Goal: Task Accomplishment & Management: Use online tool/utility

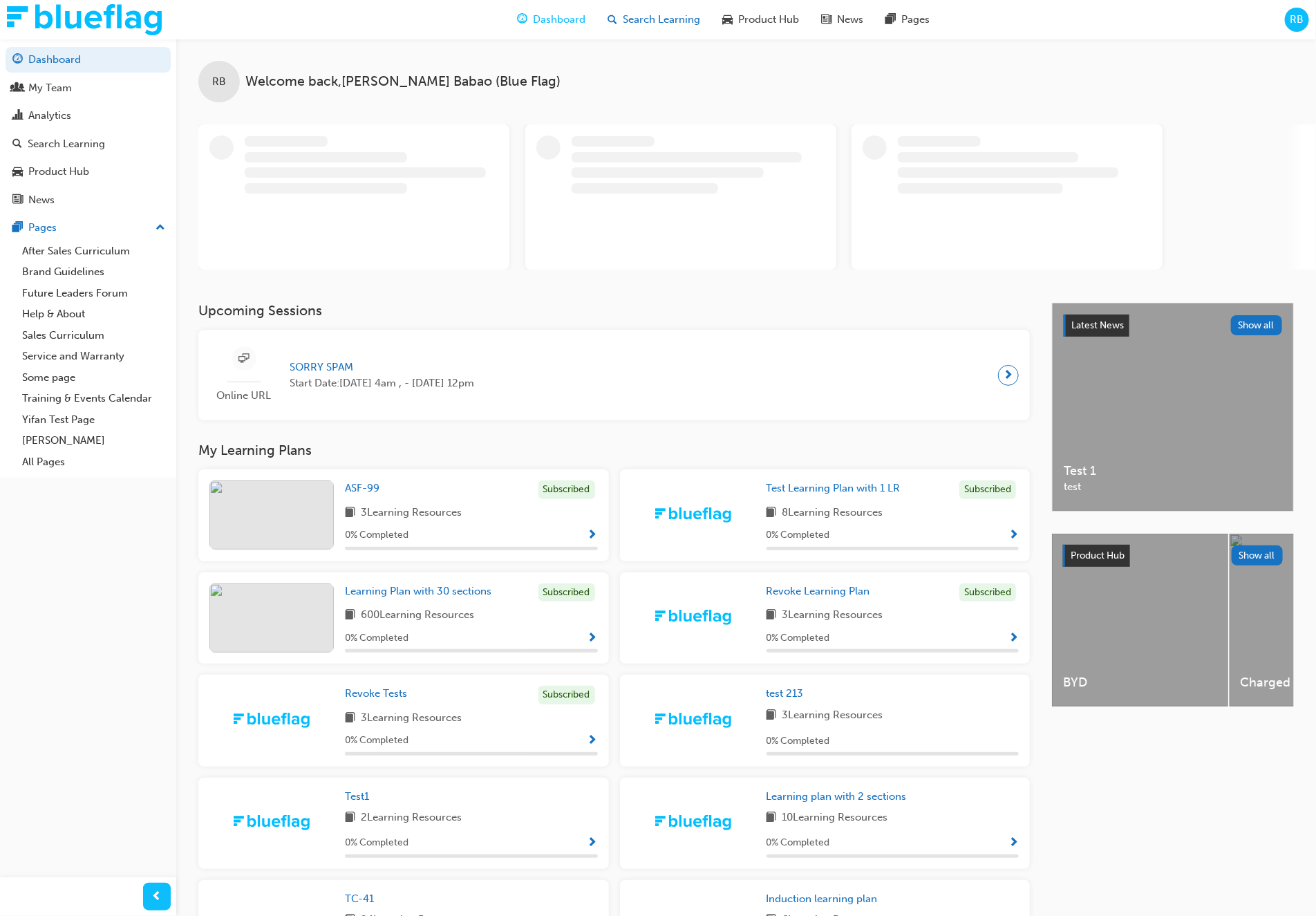
click at [656, 26] on span "Search Learning" at bounding box center [661, 19] width 77 height 16
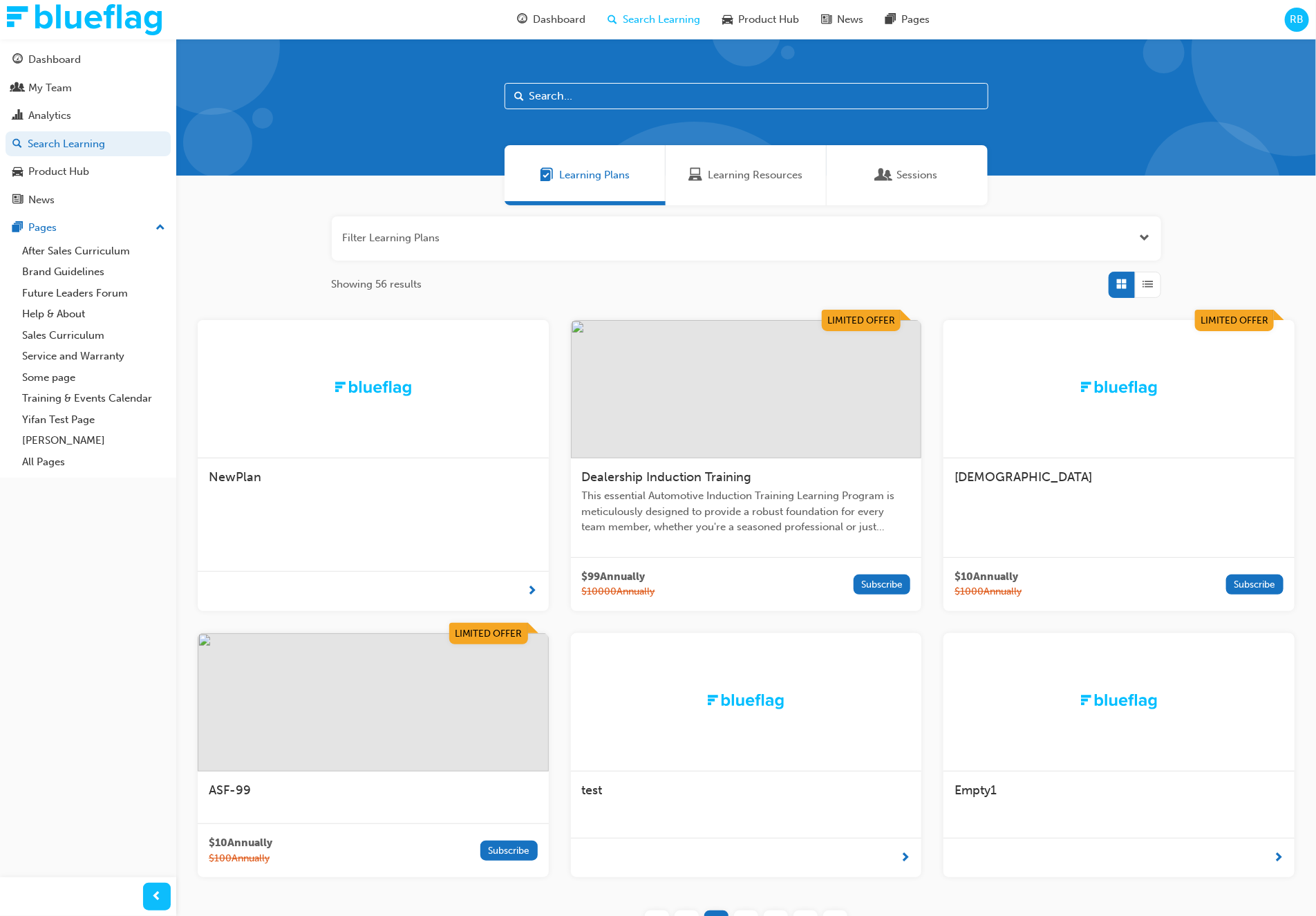
click at [742, 402] on img at bounding box center [747, 389] width 351 height 138
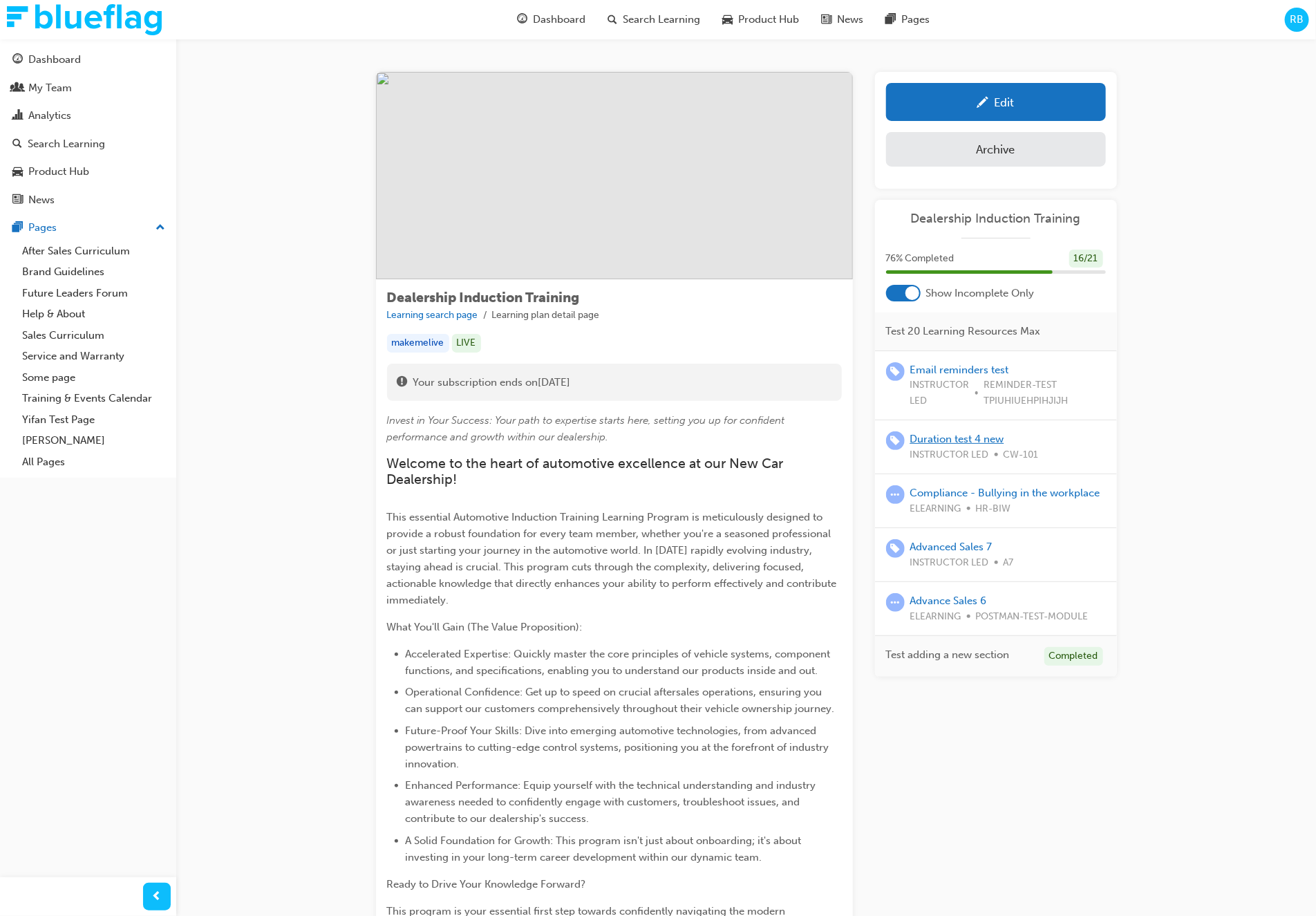
click at [977, 433] on link "Duration test 4 new" at bounding box center [957, 439] width 94 height 12
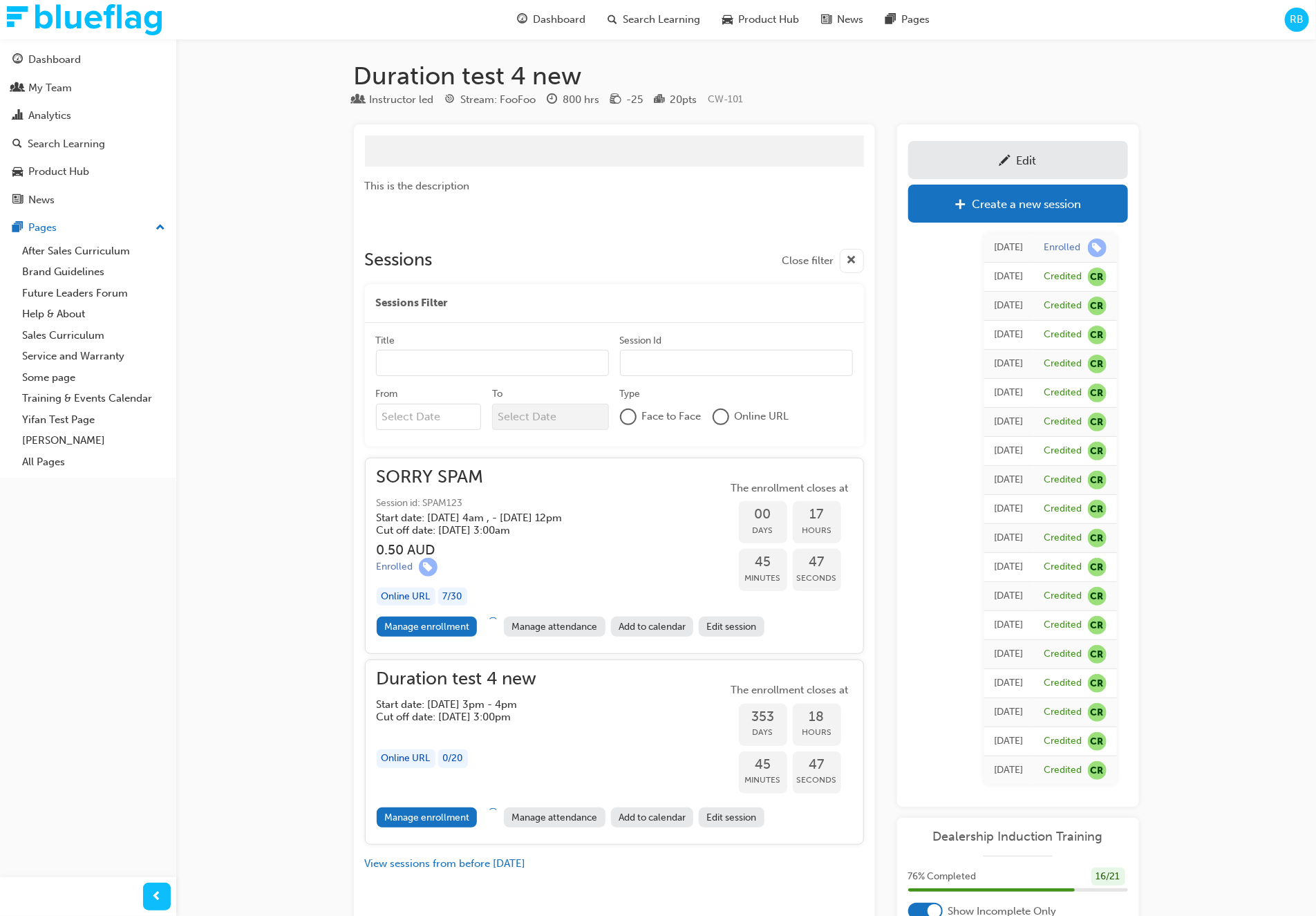
click at [996, 160] on div "Edit" at bounding box center [1018, 160] width 200 height 17
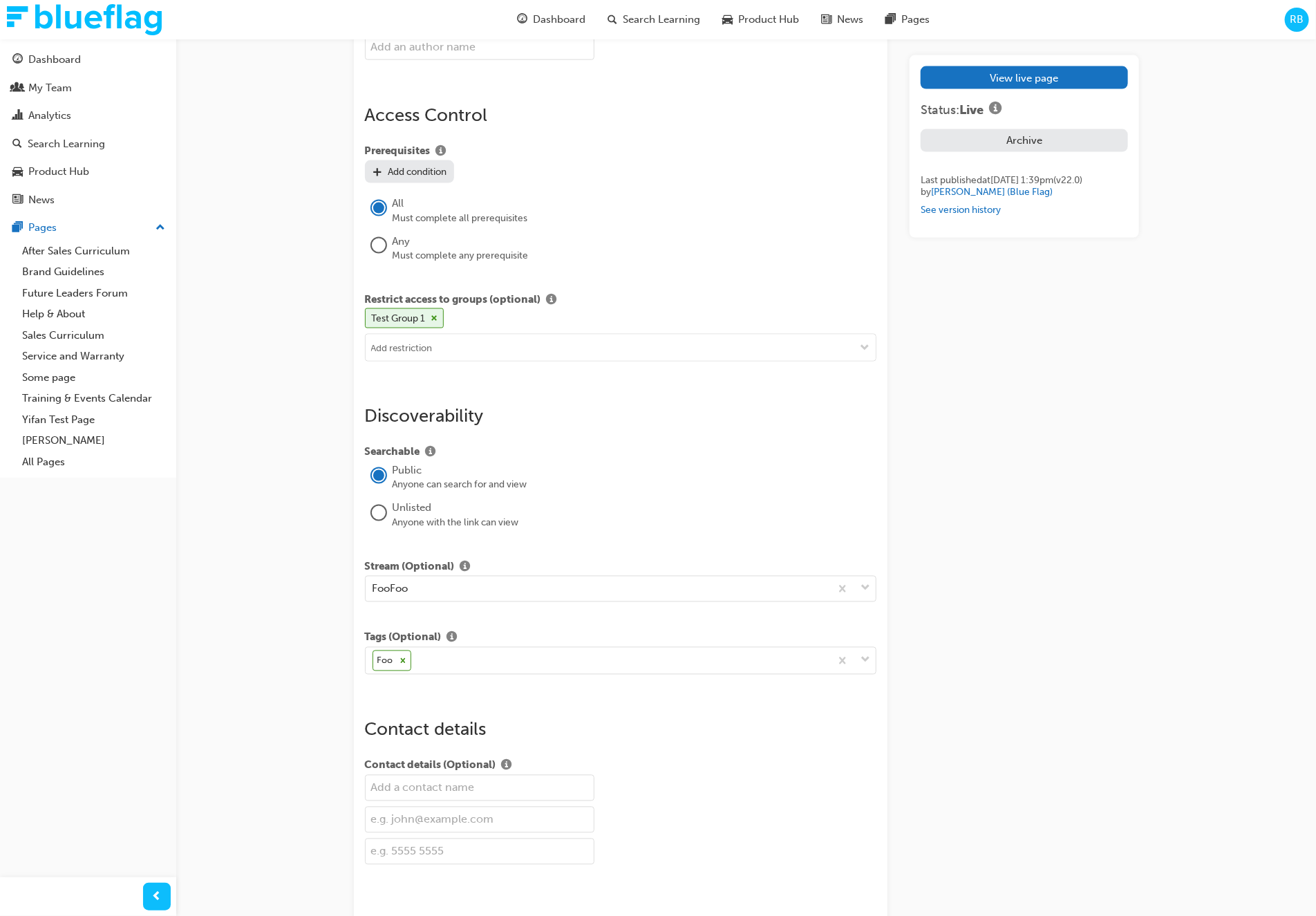
scroll to position [1094, 0]
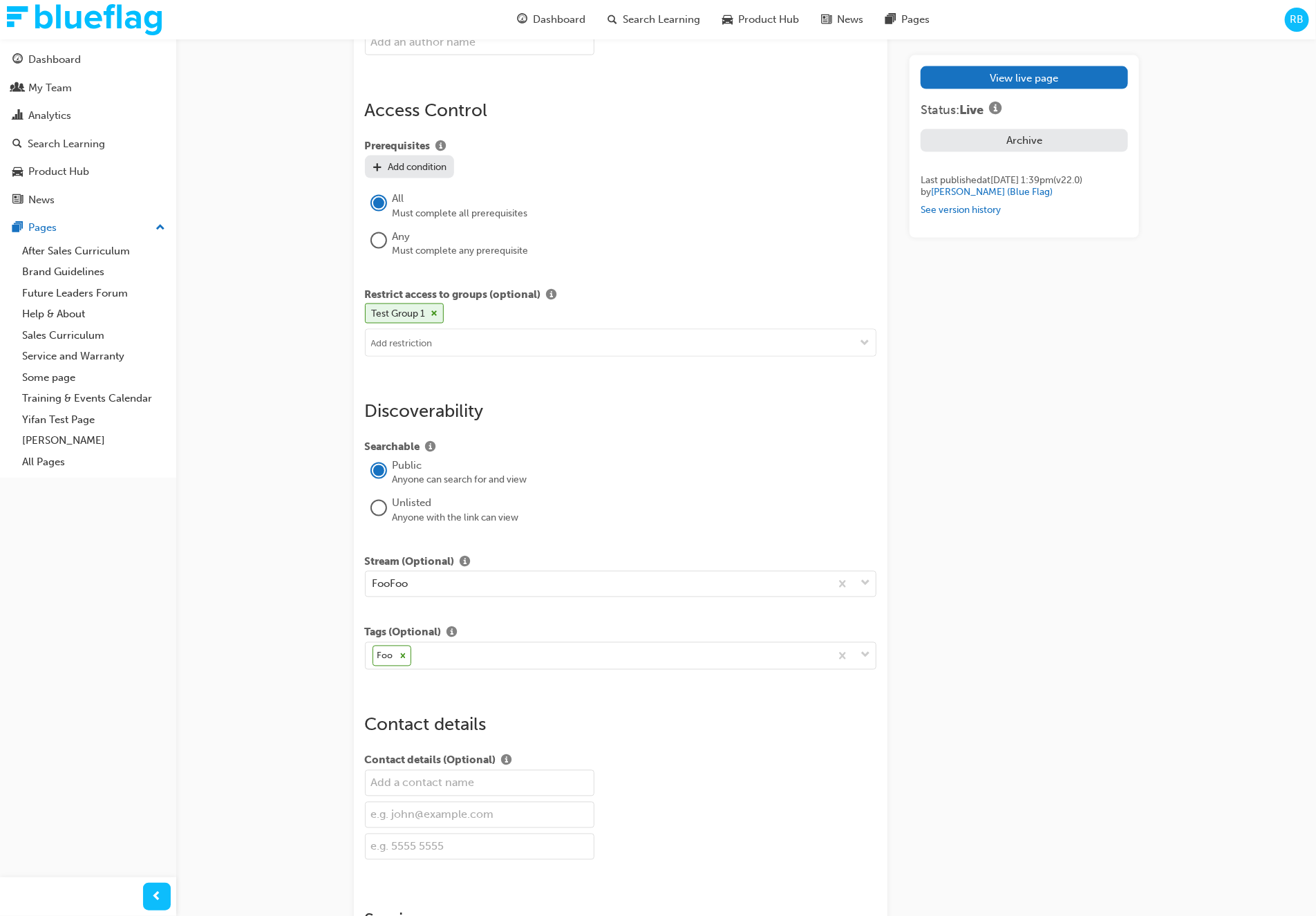
click at [1299, 17] on span "RB" at bounding box center [1297, 19] width 14 height 16
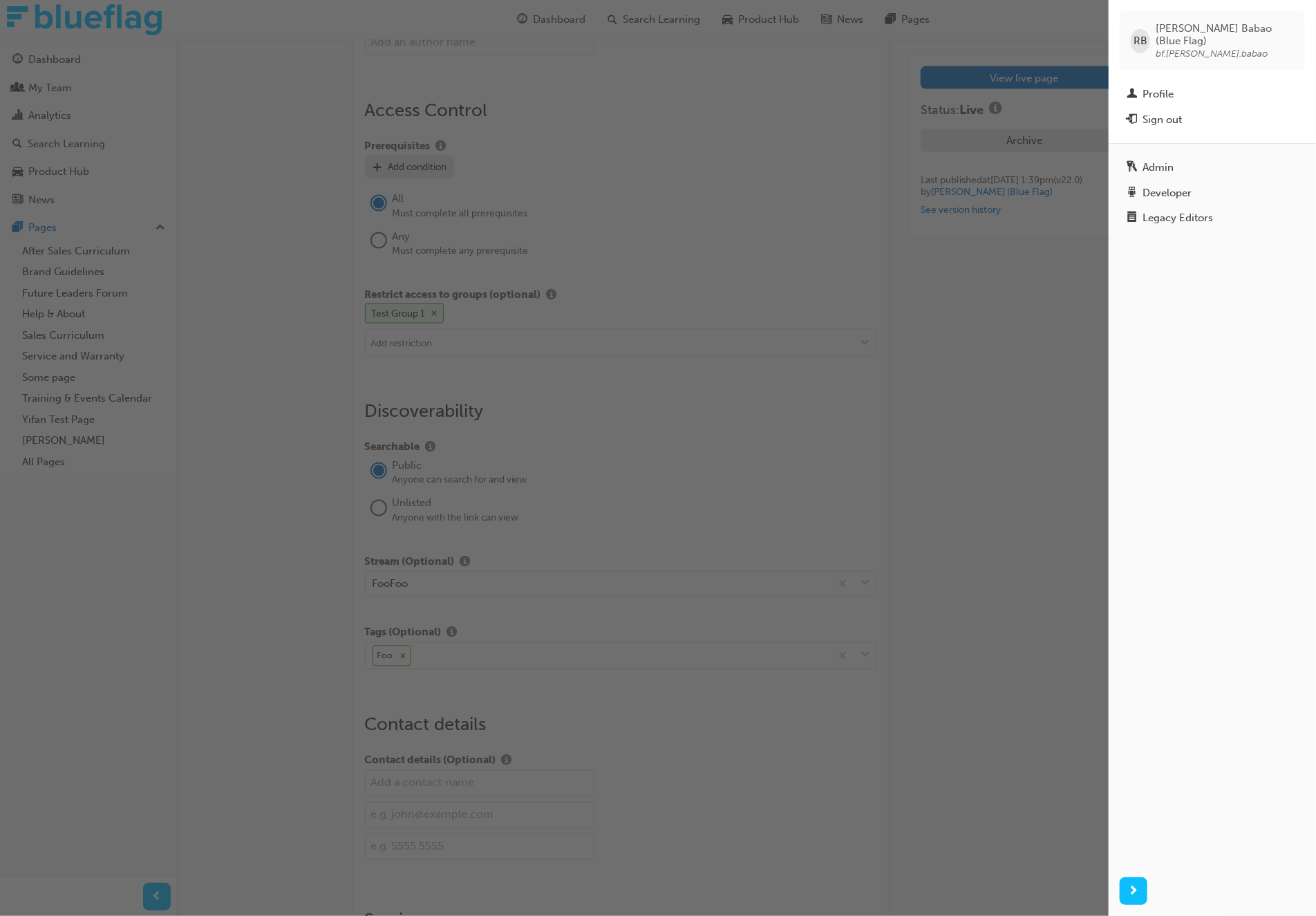
click at [954, 335] on div "button" at bounding box center [554, 458] width 1109 height 916
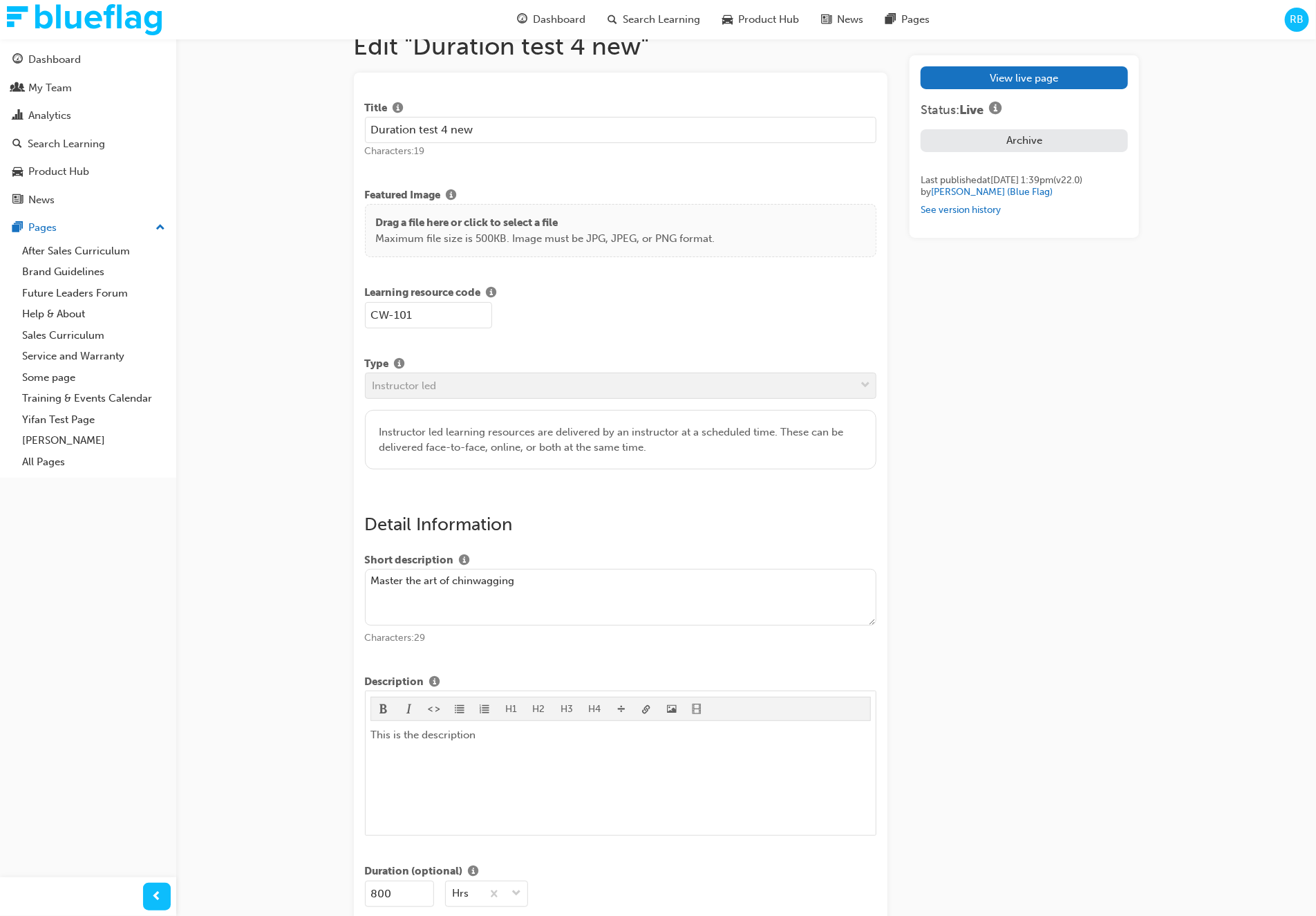
scroll to position [0, 0]
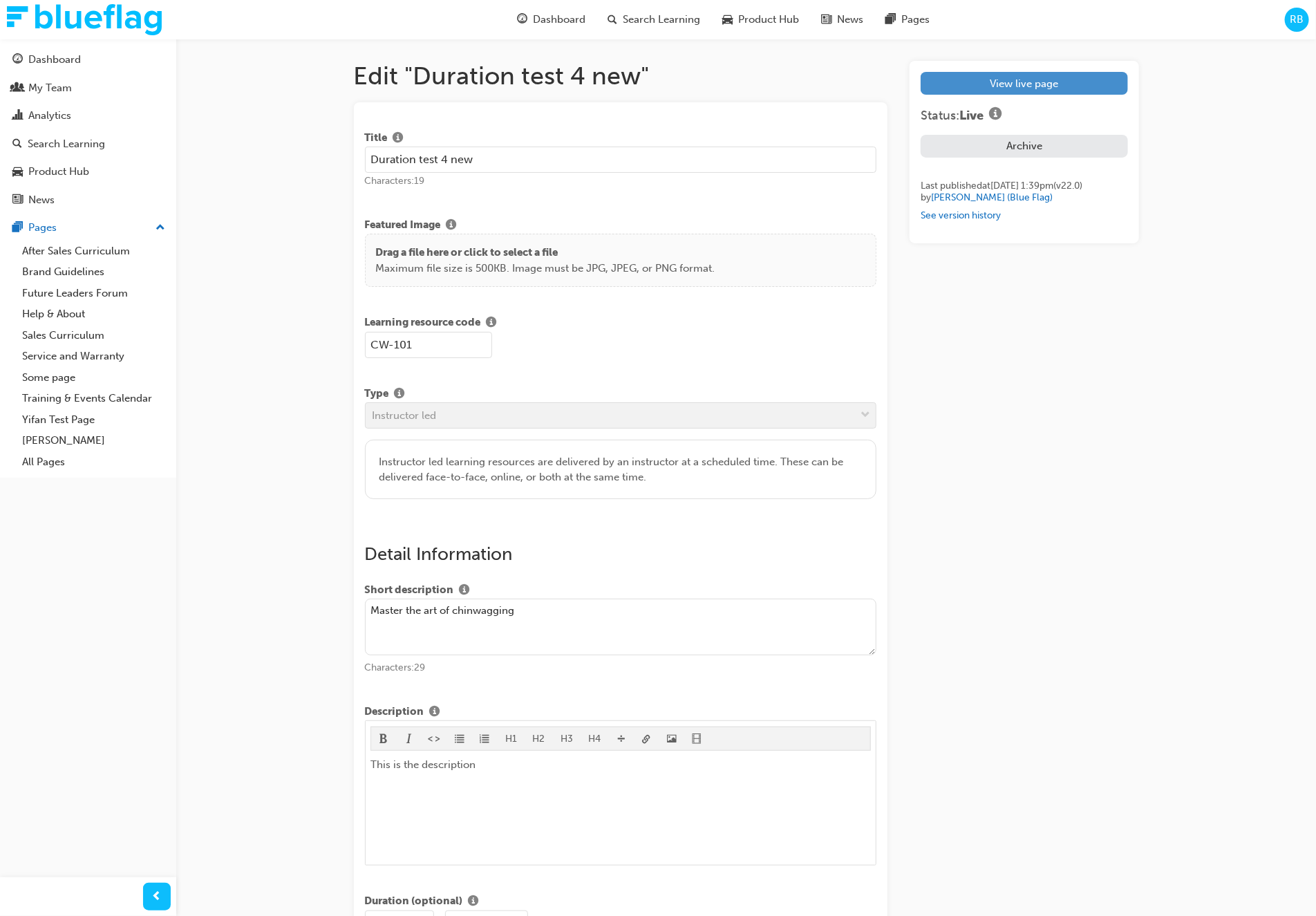
click at [1012, 89] on link "View live page" at bounding box center [1024, 82] width 207 height 22
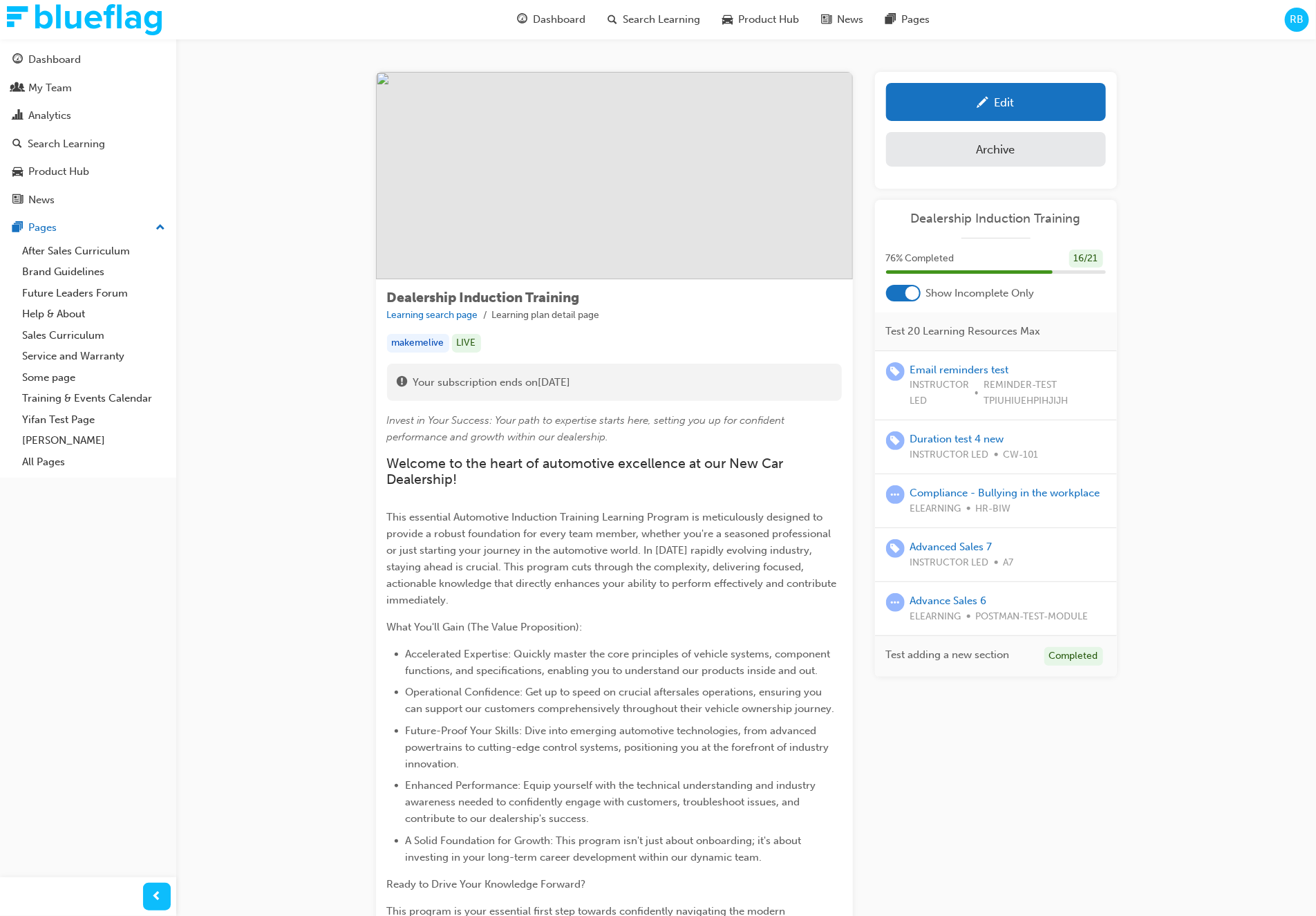
click at [1302, 16] on span "RB" at bounding box center [1297, 19] width 14 height 16
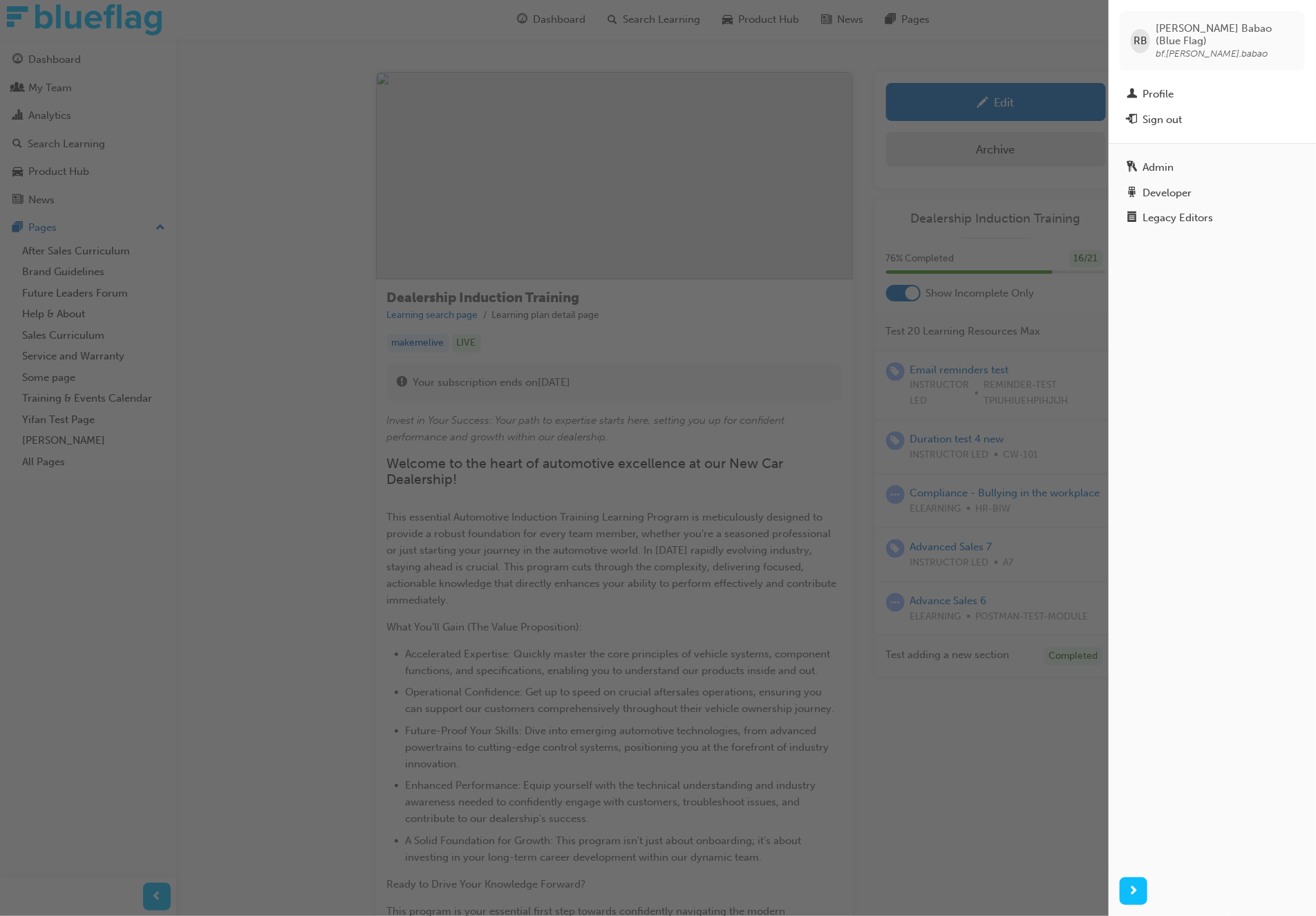
drag, startPoint x: 1023, startPoint y: 805, endPoint x: 1093, endPoint y: 761, distance: 82.7
click at [1023, 805] on div "button" at bounding box center [554, 458] width 1109 height 916
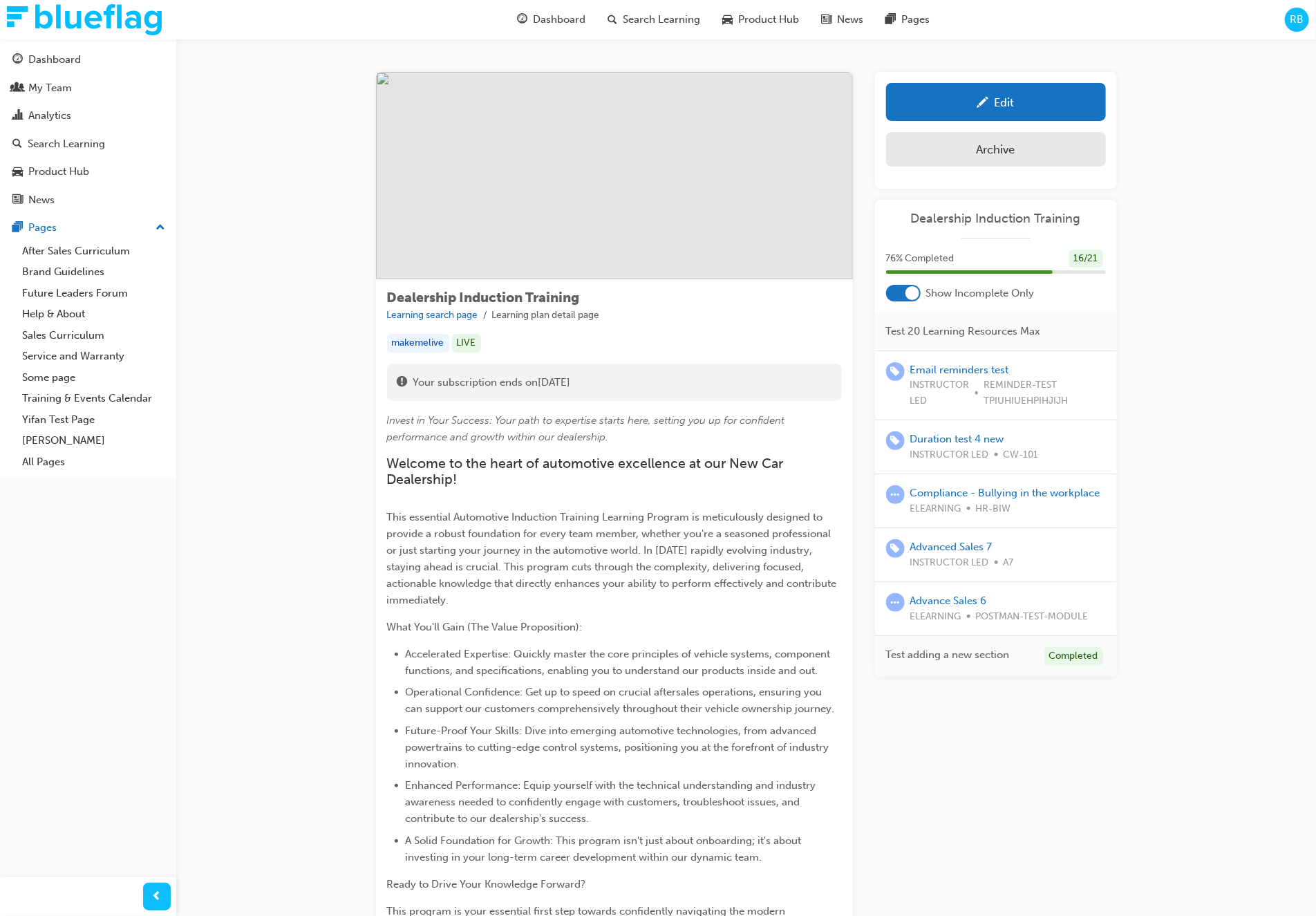
click at [1304, 18] on span "RB" at bounding box center [1297, 19] width 14 height 16
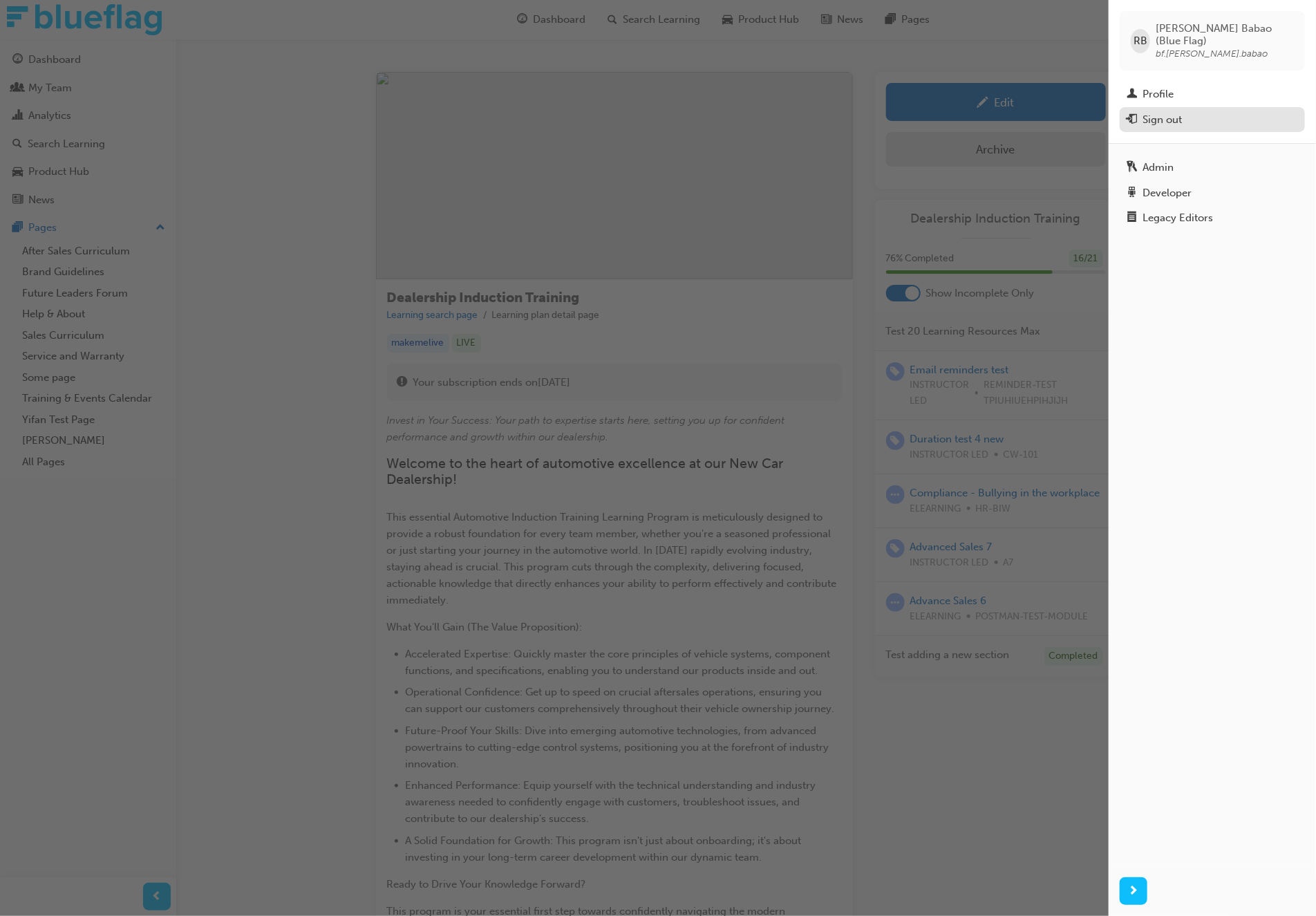
click at [1216, 121] on button "Sign out" at bounding box center [1212, 120] width 185 height 26
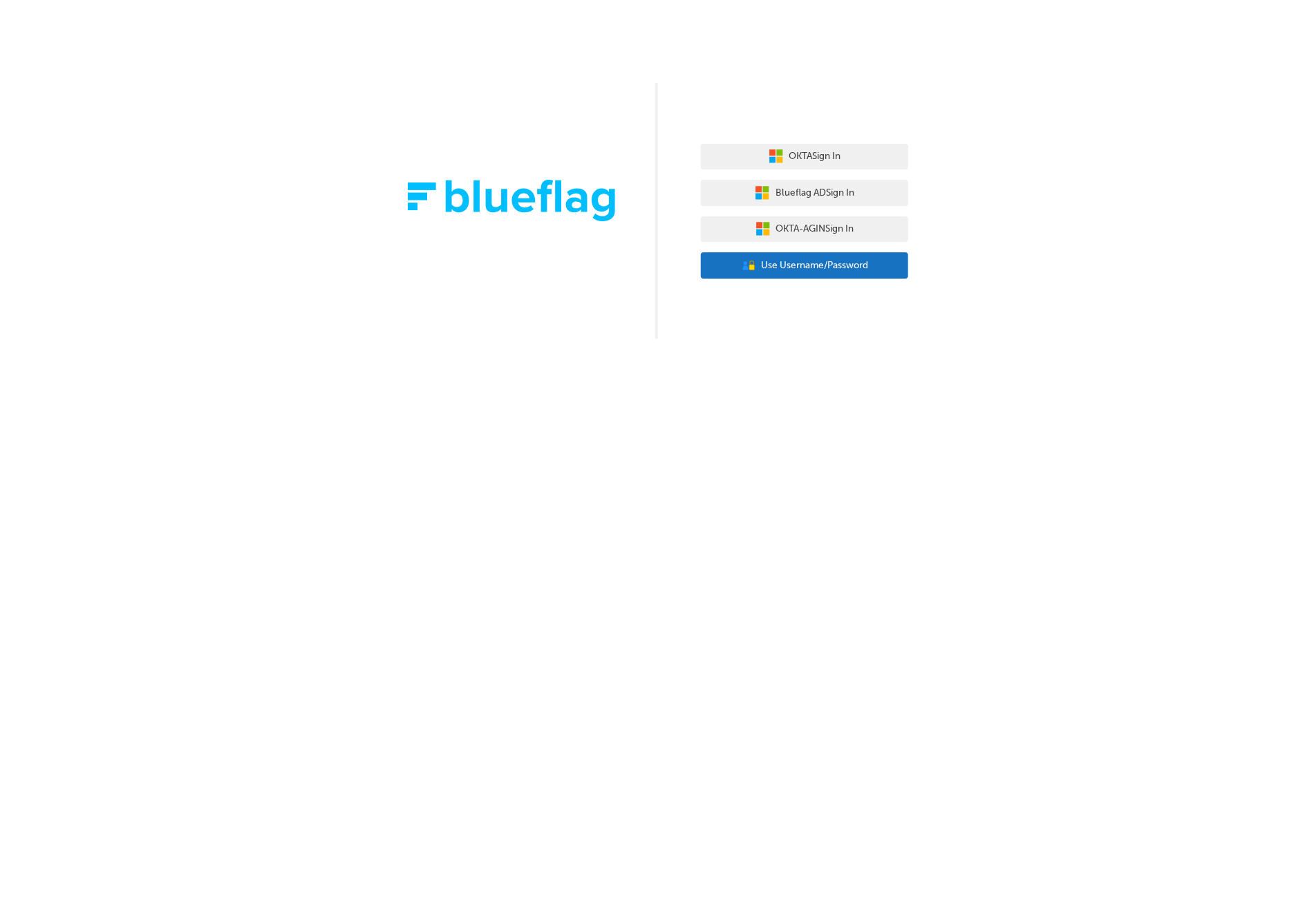
click at [763, 273] on span "Use Username/Password" at bounding box center [815, 265] width 107 height 16
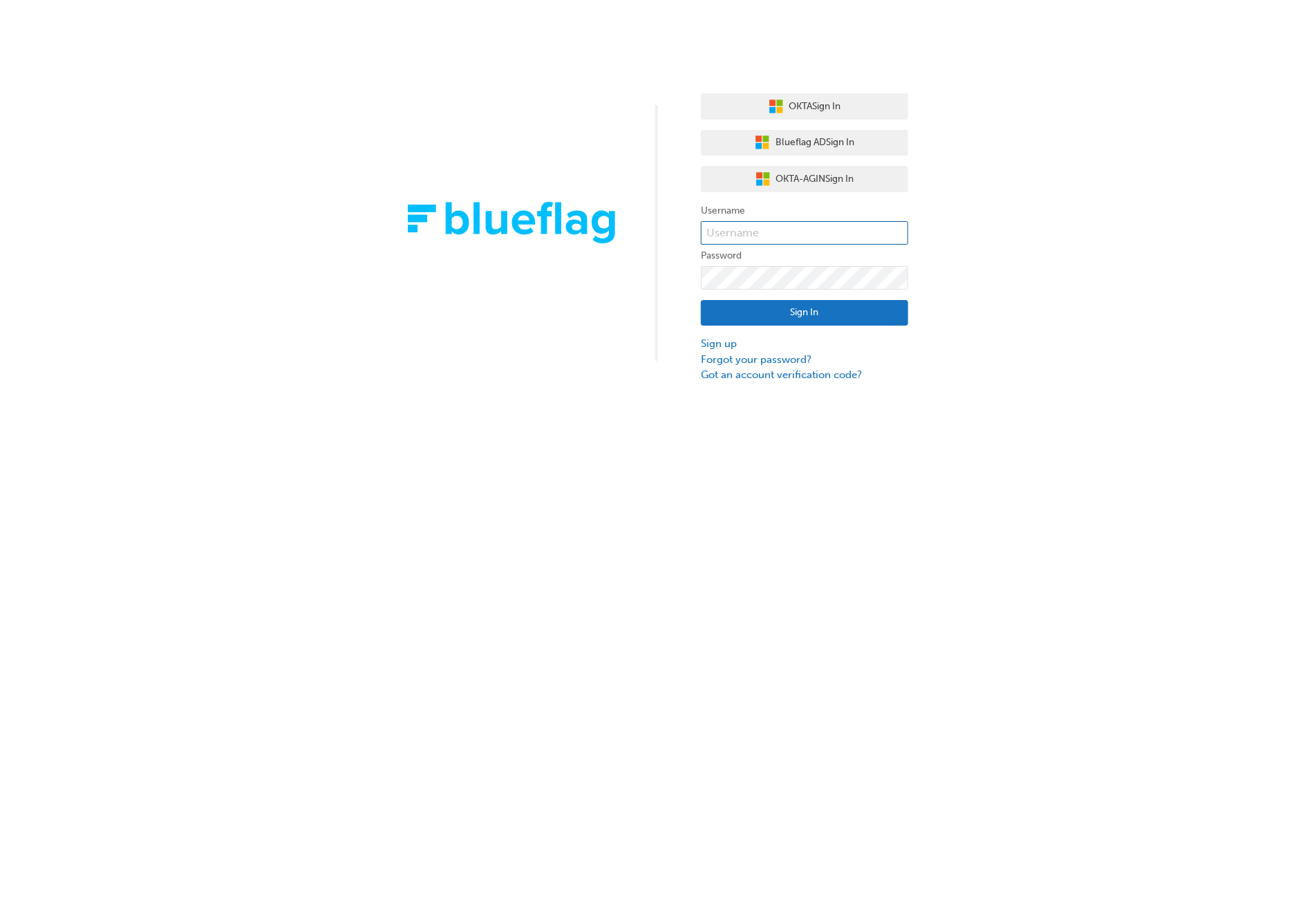
click at [845, 239] on input "text" at bounding box center [804, 233] width 207 height 23
type input "bf.[PERSON_NAME].babao+normal"
click at [900, 310] on button "Sign In" at bounding box center [804, 313] width 207 height 27
